Goal: Task Accomplishment & Management: Use online tool/utility

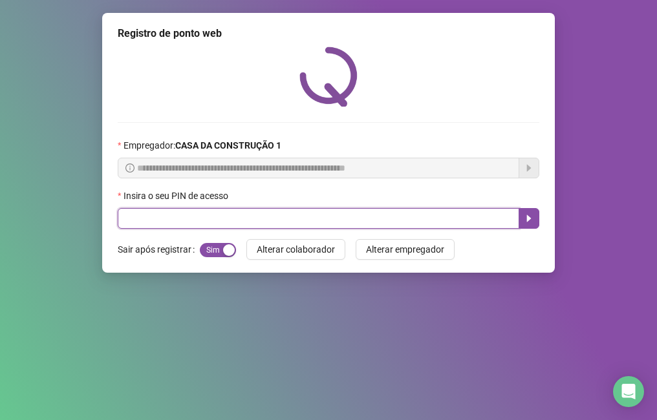
click at [133, 217] on input "text" at bounding box center [319, 218] width 402 height 21
type input "****"
click at [526, 215] on icon "caret-right" at bounding box center [529, 218] width 10 height 10
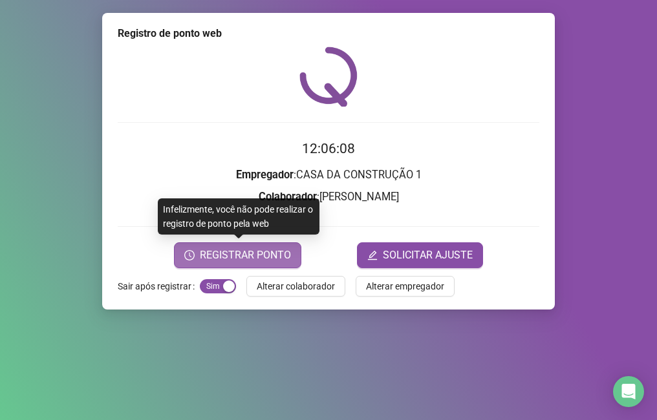
click at [202, 250] on span "REGISTRAR PONTO" at bounding box center [245, 256] width 91 height 16
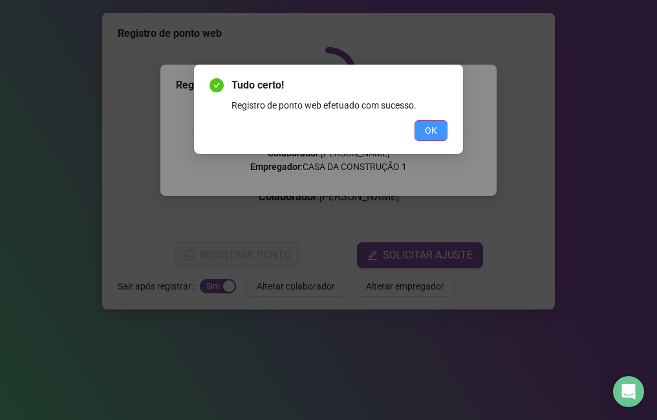
click at [418, 131] on button "OK" at bounding box center [430, 130] width 33 height 21
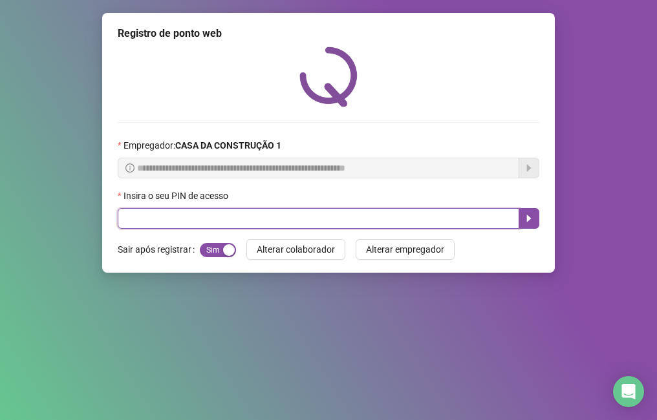
click at [143, 218] on input "text" at bounding box center [319, 218] width 402 height 21
type input "****"
click at [524, 221] on icon "caret-right" at bounding box center [529, 218] width 10 height 10
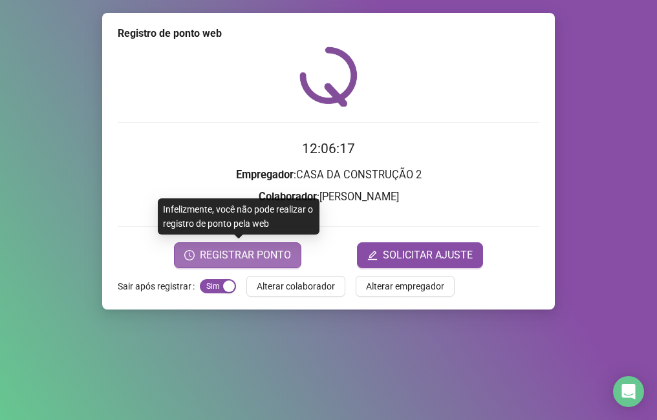
click at [235, 248] on span "REGISTRAR PONTO" at bounding box center [245, 256] width 91 height 16
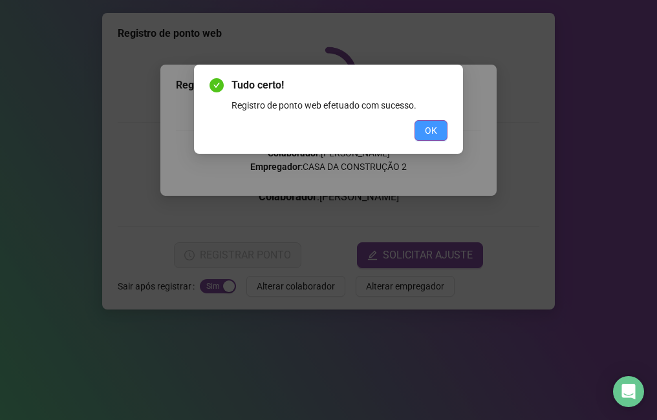
click at [436, 129] on span "OK" at bounding box center [431, 130] width 12 height 14
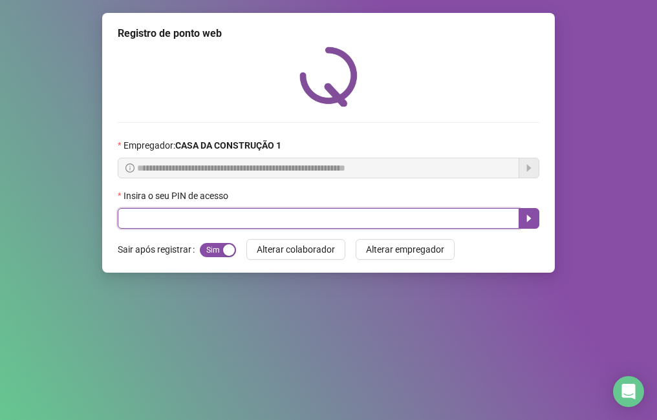
click at [240, 209] on input "text" at bounding box center [319, 218] width 402 height 21
type input "****"
click at [523, 219] on button "button" at bounding box center [529, 218] width 21 height 21
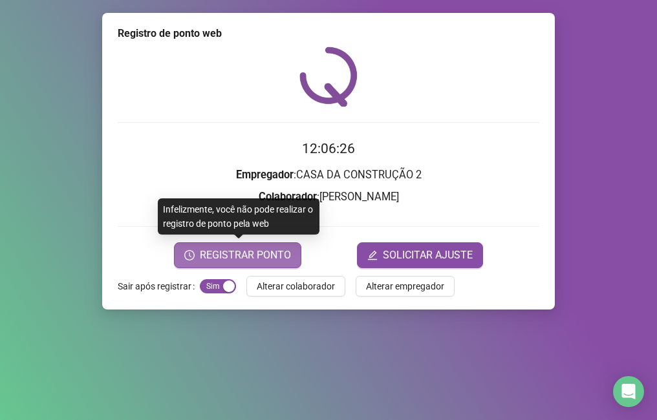
click at [275, 251] on span "REGISTRAR PONTO" at bounding box center [245, 256] width 91 height 16
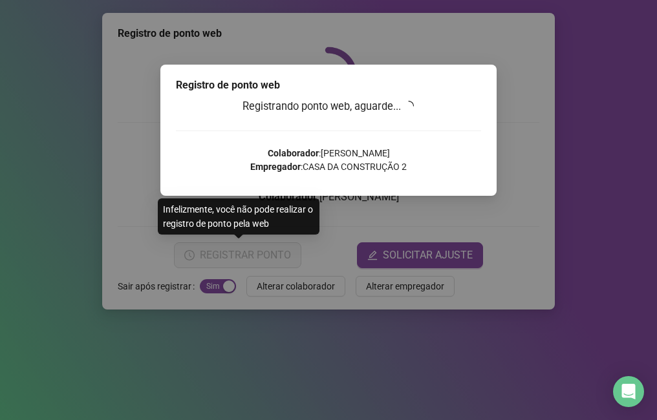
click at [275, 251] on div "Registro de ponto web Registrando ponto web, aguarde... Colaborador : [PERSON_N…" at bounding box center [328, 210] width 657 height 420
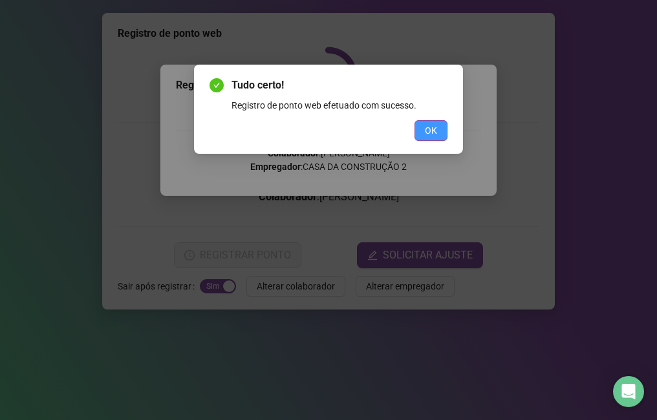
click at [427, 131] on span "OK" at bounding box center [431, 130] width 12 height 14
